Goal: Find specific fact: Find specific fact

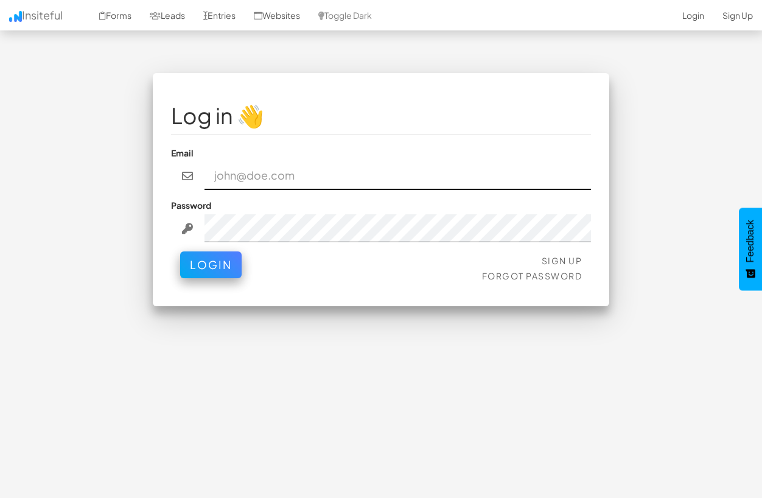
paste input "[EMAIL_ADDRESS][DOMAIN_NAME]"
type input "[EMAIL_ADDRESS][DOMAIN_NAME]"
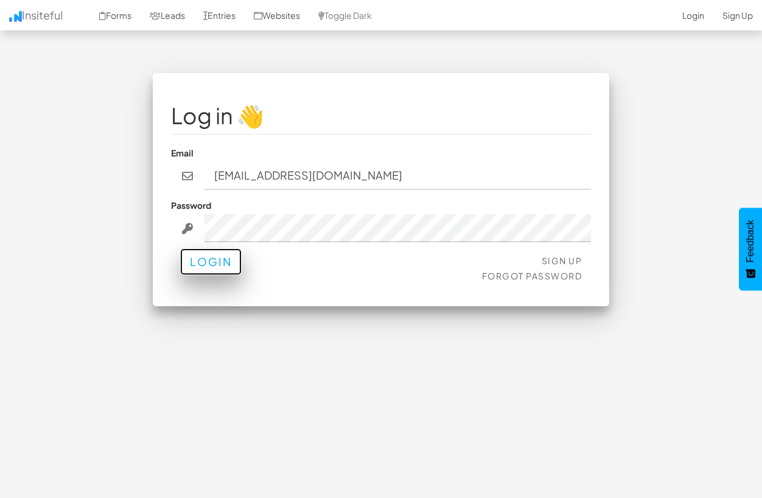
click at [183, 270] on button "Login" at bounding box center [210, 261] width 61 height 27
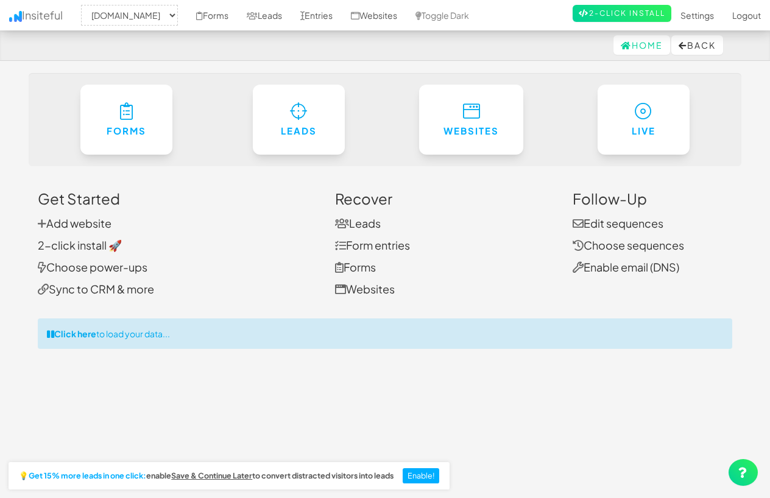
select select "2385"
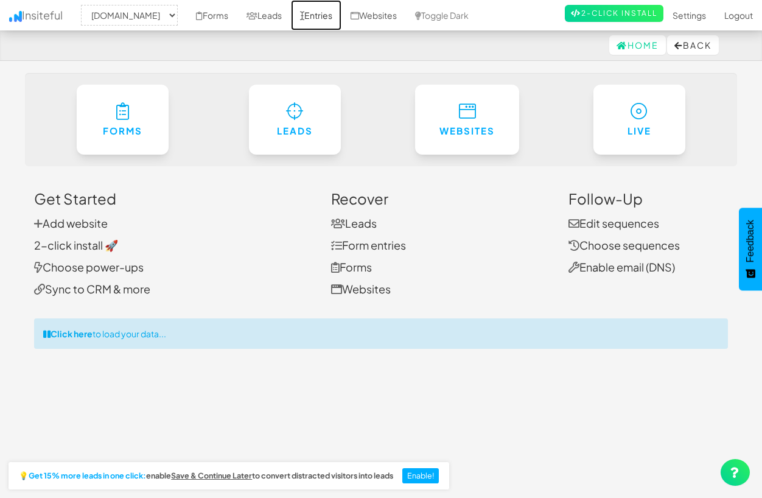
click at [342, 16] on link "Entries" at bounding box center [316, 15] width 51 height 30
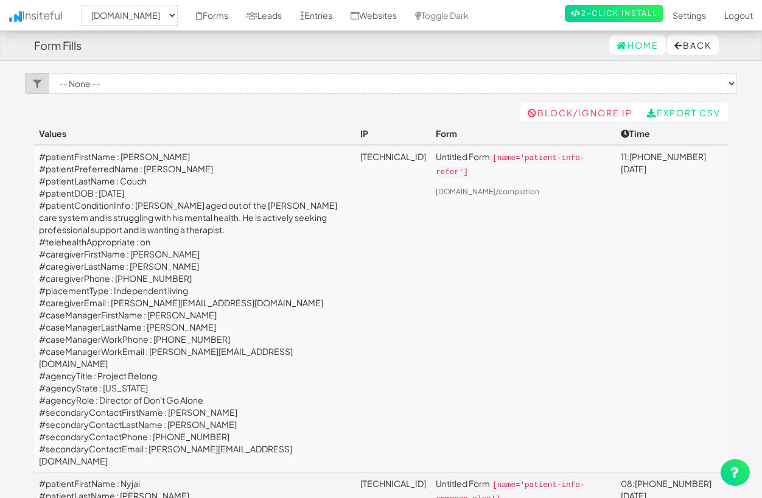
select select "2385"
drag, startPoint x: 149, startPoint y: 312, endPoint x: 189, endPoint y: 313, distance: 39.6
click at [189, 313] on td "#patientFirstName : [PERSON_NAME] #patientPreferredName : [PERSON_NAME] #patien…" at bounding box center [195, 309] width 322 height 328
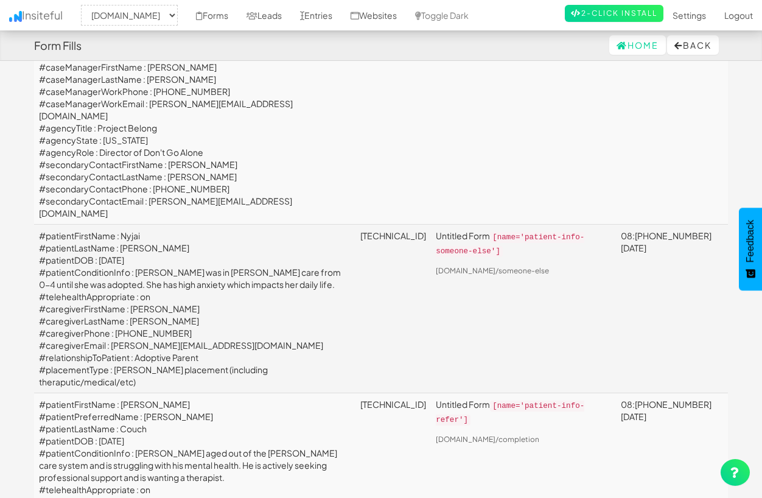
scroll to position [380, 0]
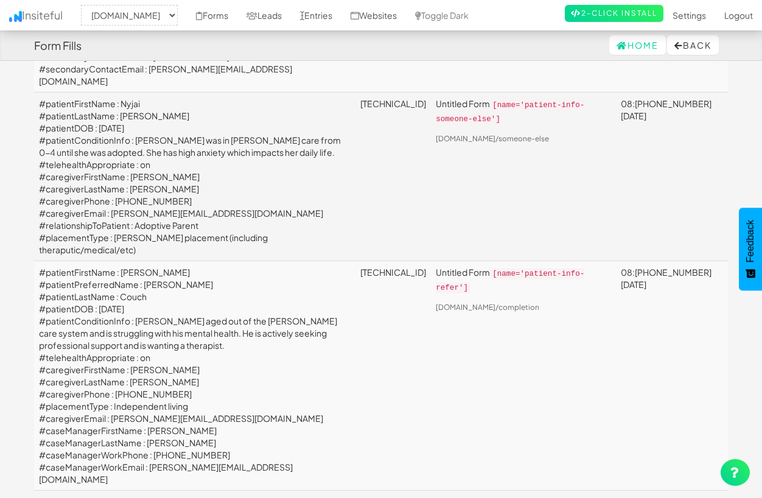
click at [135, 99] on td "#patientFirstName : Nyjai #patientLastName : [PERSON_NAME] #patientDOB : [DATE]…" at bounding box center [195, 177] width 322 height 169
copy td "[PERSON_NAME]"
click at [134, 93] on td "#patientFirstName : Nyjai #patientLastName : [PERSON_NAME] #patientDOB : [DATE]…" at bounding box center [195, 177] width 322 height 169
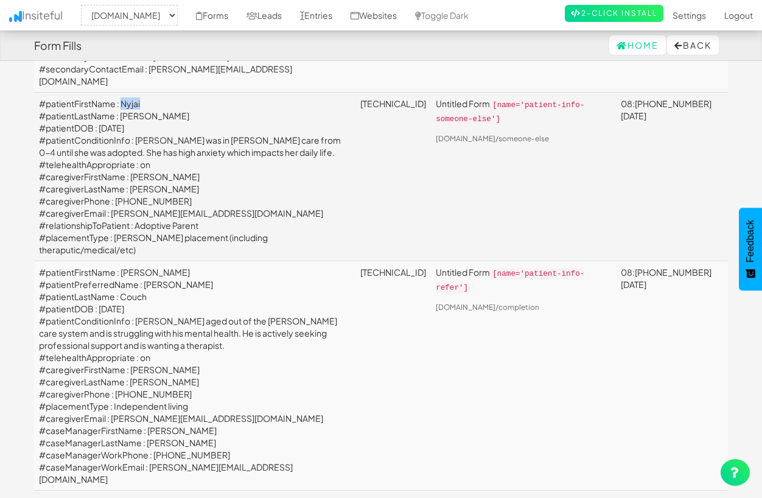
copy td "Nyjai"
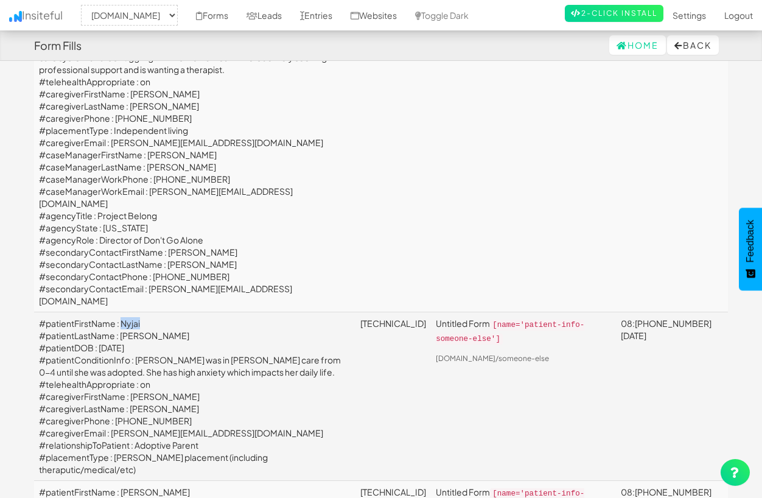
scroll to position [167, 0]
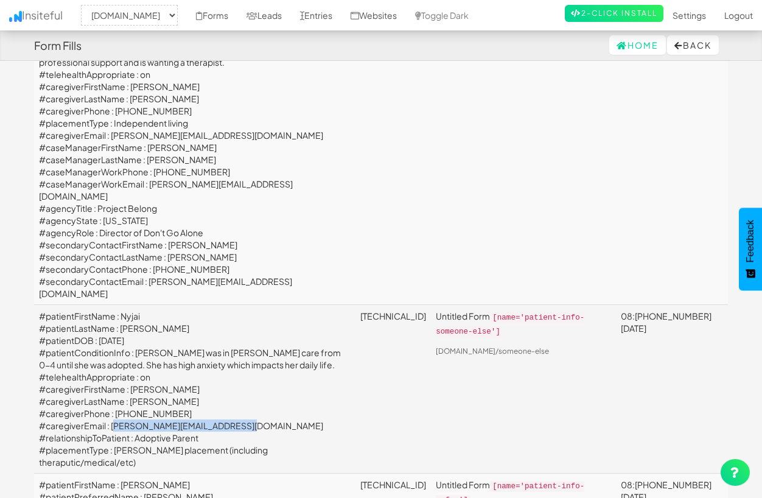
drag, startPoint x: 112, startPoint y: 410, endPoint x: 243, endPoint y: 408, distance: 130.9
click at [243, 408] on td "#patientFirstName : Nyjai #patientLastName : [PERSON_NAME] #patientDOB : [DATE]…" at bounding box center [195, 389] width 322 height 169
copy td "[PERSON_NAME][EMAIL_ADDRESS][DOMAIN_NAME]"
drag, startPoint x: 115, startPoint y: 397, endPoint x: 181, endPoint y: 396, distance: 65.8
click at [181, 396] on td "#patientFirstName : Nyjai #patientLastName : [PERSON_NAME] #patientDOB : [DATE]…" at bounding box center [195, 389] width 322 height 169
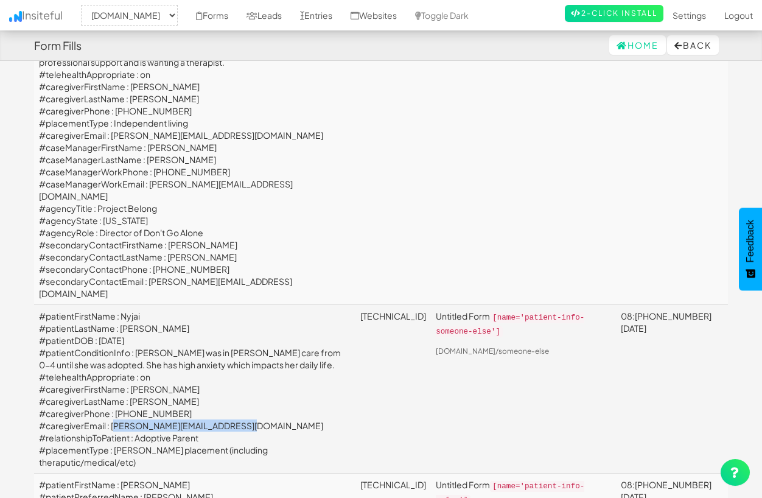
copy td "[PHONE_NUMBER]"
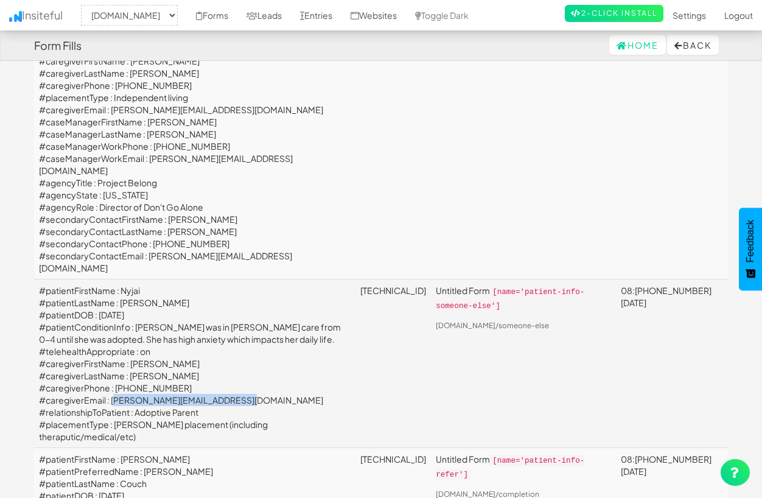
scroll to position [194, 0]
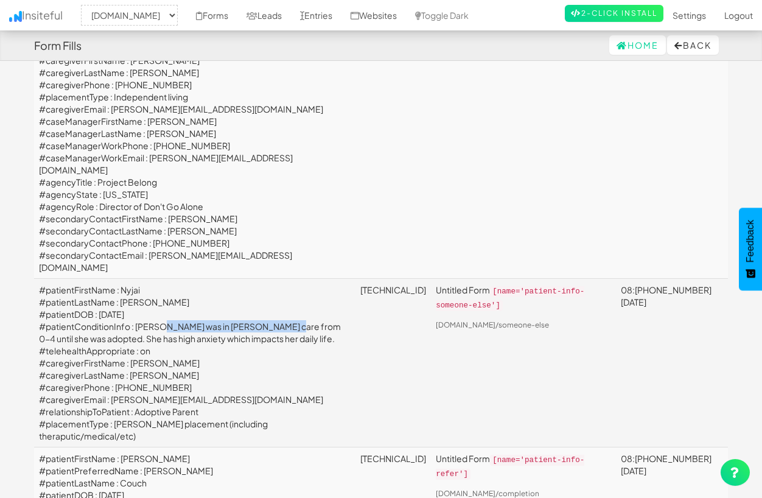
drag, startPoint x: 155, startPoint y: 311, endPoint x: 273, endPoint y: 310, distance: 117.5
click at [273, 310] on td "#patientFirstName : Nyjai #patientLastName : [PERSON_NAME] #patientDOB : [DATE]…" at bounding box center [195, 363] width 322 height 169
click at [277, 311] on td "#patientFirstName : Nyjai #patientLastName : [PERSON_NAME] #patientDOB : [DATE]…" at bounding box center [195, 363] width 322 height 169
drag, startPoint x: 153, startPoint y: 324, endPoint x: 279, endPoint y: 321, distance: 125.5
click at [279, 321] on td "#patientFirstName : Nyjai #patientLastName : [PERSON_NAME] #patientDOB : [DATE]…" at bounding box center [195, 363] width 322 height 169
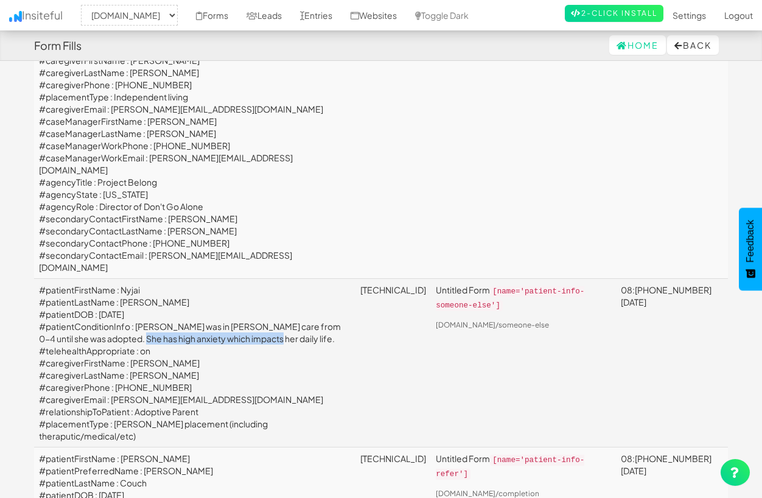
click at [281, 321] on td "#patientFirstName : Nyjai #patientLastName : [PERSON_NAME] #patientDOB : [DATE]…" at bounding box center [195, 363] width 322 height 169
drag, startPoint x: 139, startPoint y: 312, endPoint x: 152, endPoint y: 314, distance: 12.3
click at [170, 317] on td "#patientFirstName : Nyjai #patientLastName : [PERSON_NAME] #patientDOB : [DATE]…" at bounding box center [195, 363] width 322 height 169
drag, startPoint x: 138, startPoint y: 311, endPoint x: 292, endPoint y: 322, distance: 154.4
click at [292, 322] on td "#patientFirstName : Nyjai #patientLastName : [PERSON_NAME] #patientDOB : [DATE]…" at bounding box center [195, 363] width 322 height 169
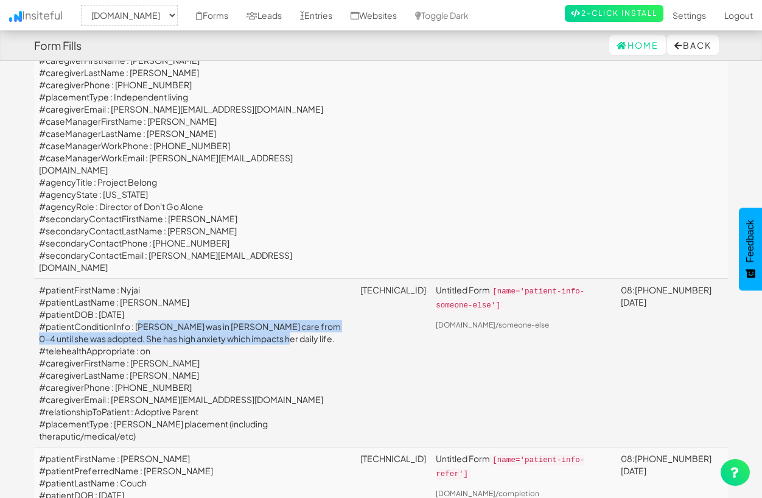
copy td "[PERSON_NAME] was in [PERSON_NAME] care from 0-4 until she was adopted. She has…"
click at [159, 310] on td "#patientFirstName : Nyjai #patientLastName : [PERSON_NAME] #patientDOB : [DATE]…" at bounding box center [195, 363] width 322 height 169
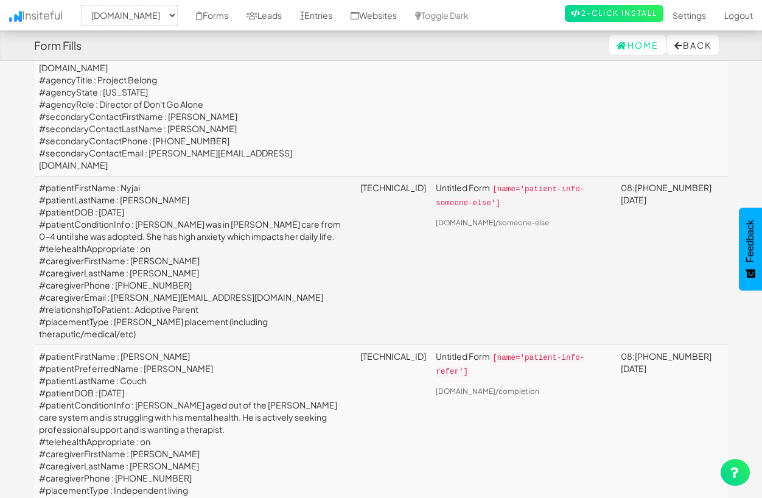
scroll to position [295, 0]
drag, startPoint x: 112, startPoint y: 283, endPoint x: 267, endPoint y: 283, distance: 154.7
click at [267, 283] on td "#patientFirstName : Nyjai #patientLastName : [PERSON_NAME] #patientDOB : [DATE]…" at bounding box center [195, 262] width 322 height 169
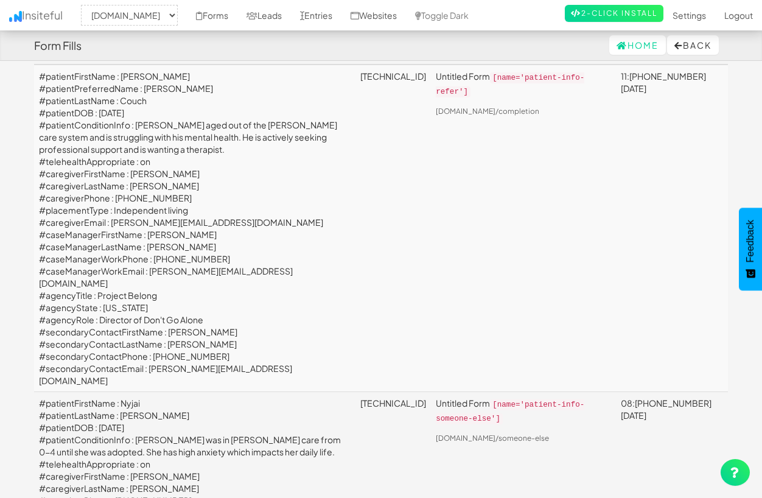
scroll to position [78, 0]
